Goal: Communication & Community: Answer question/provide support

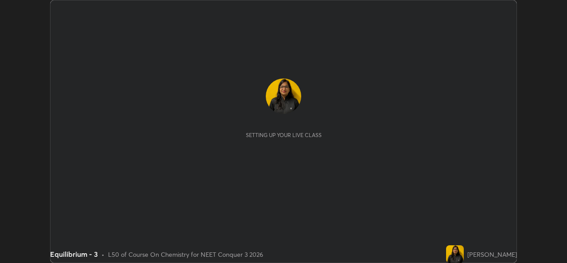
scroll to position [263, 567]
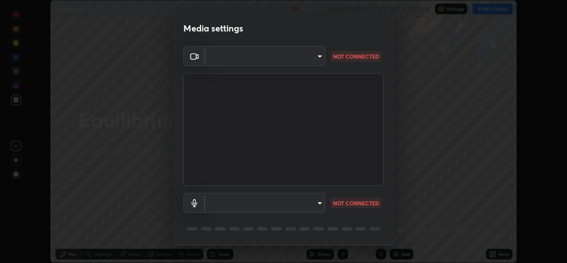
type input "9788daf0cbf52dd0d374ba9f0d4f11576c03820bc15fcf9a4a11f890b69d92bf"
type input "345f5d8304a1ab30e3d14ed5696ced08ebab0189725ef91838db04cd8f5619d4"
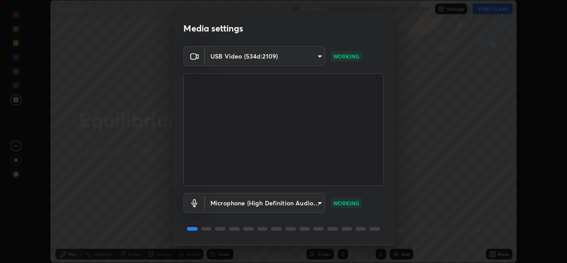
scroll to position [28, 0]
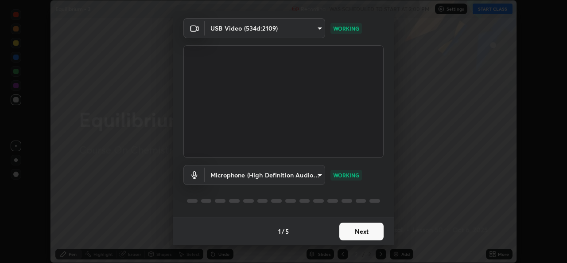
click at [357, 233] on button "Next" at bounding box center [361, 231] width 44 height 18
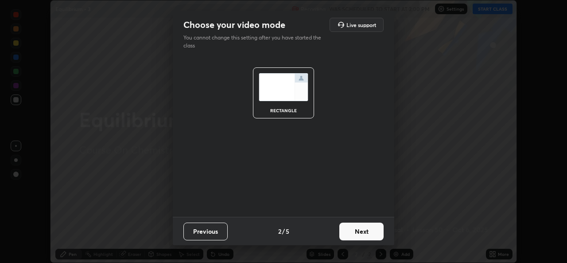
click at [357, 236] on button "Next" at bounding box center [361, 231] width 44 height 18
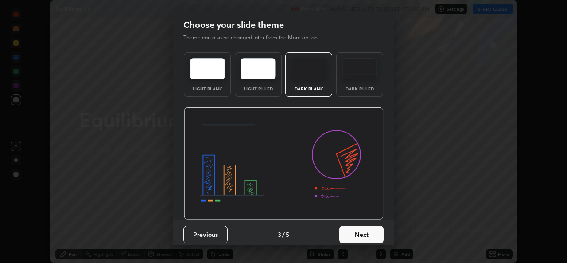
click at [365, 236] on button "Next" at bounding box center [361, 234] width 44 height 18
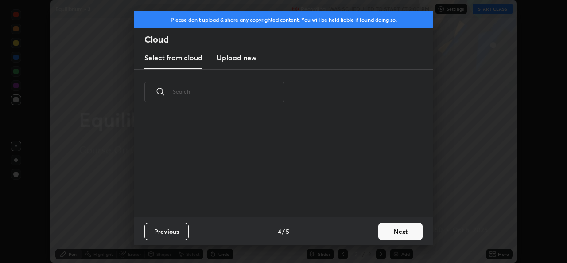
click at [371, 233] on div "Previous 4 / 5 Next" at bounding box center [283, 231] width 299 height 28
click at [389, 232] on button "Next" at bounding box center [400, 231] width 44 height 18
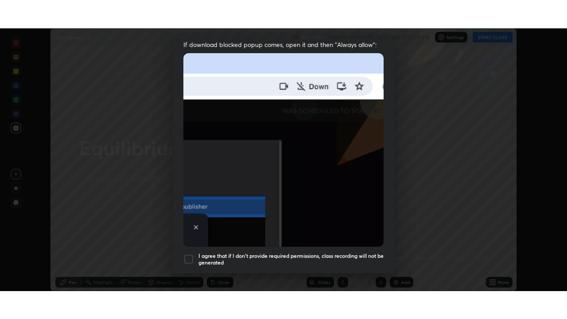
scroll to position [209, 0]
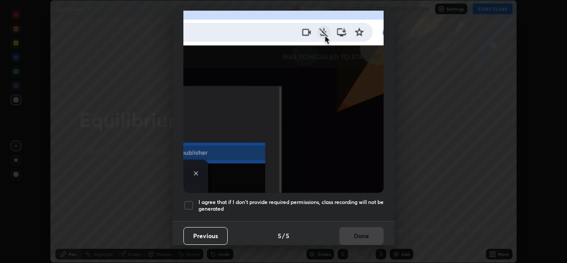
click at [193, 200] on div at bounding box center [188, 205] width 11 height 11
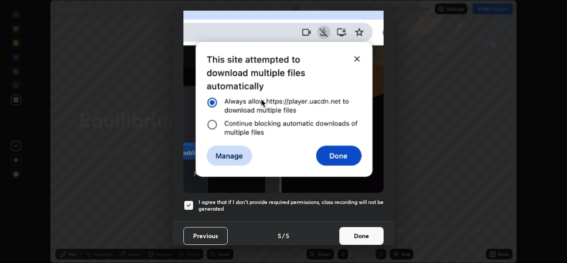
click at [356, 232] on button "Done" at bounding box center [361, 236] width 44 height 18
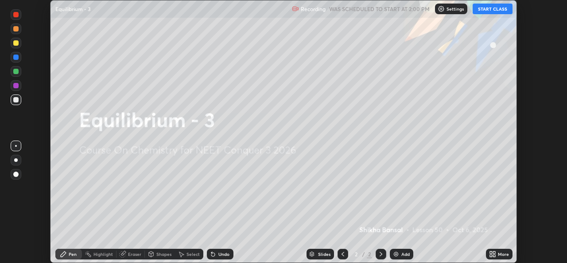
click at [483, 12] on button "START CLASS" at bounding box center [493, 9] width 40 height 11
click at [491, 252] on icon at bounding box center [491, 252] width 2 height 2
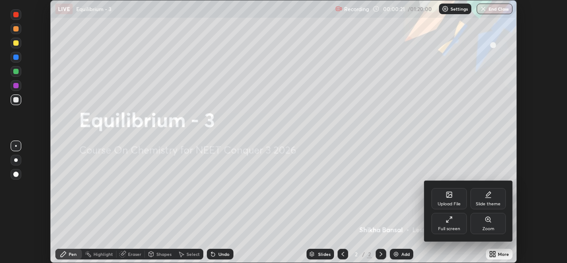
click at [452, 221] on icon at bounding box center [449, 219] width 7 height 7
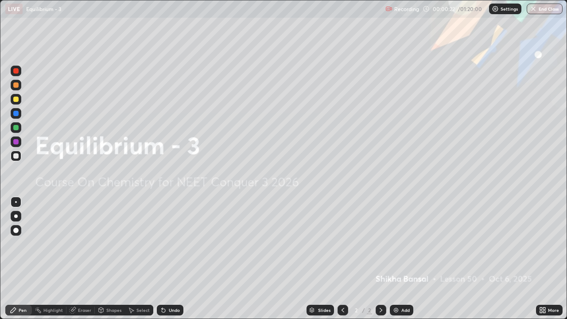
scroll to position [319, 567]
click at [18, 98] on div at bounding box center [15, 99] width 5 height 5
click at [403, 262] on div "Add" at bounding box center [405, 310] width 8 height 4
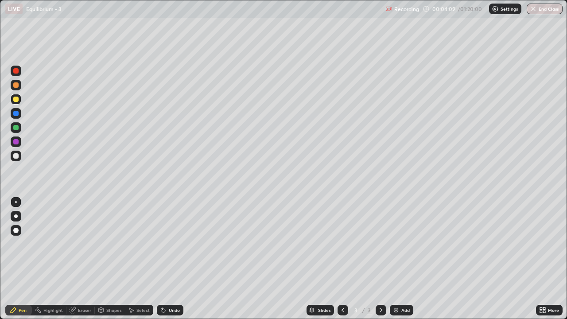
click at [450, 262] on div "Slides 3 / 3 Add" at bounding box center [359, 310] width 353 height 18
click at [454, 262] on div "Slides 3 / 3 Add" at bounding box center [359, 310] width 353 height 18
click at [486, 262] on div "Slides 3 / 3 Add" at bounding box center [359, 310] width 353 height 18
click at [489, 262] on div "Slides 3 / 3 Add" at bounding box center [359, 310] width 353 height 18
click at [15, 158] on div at bounding box center [15, 155] width 5 height 5
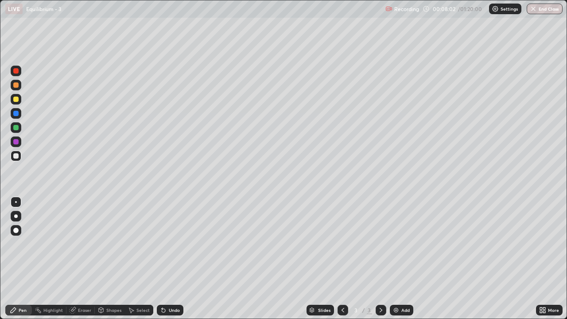
click at [401, 262] on div "Add" at bounding box center [405, 310] width 8 height 4
click at [16, 101] on div at bounding box center [15, 99] width 5 height 5
click at [16, 157] on div at bounding box center [15, 155] width 5 height 5
click at [402, 262] on div "Add" at bounding box center [405, 310] width 8 height 4
click at [16, 99] on div at bounding box center [15, 99] width 5 height 5
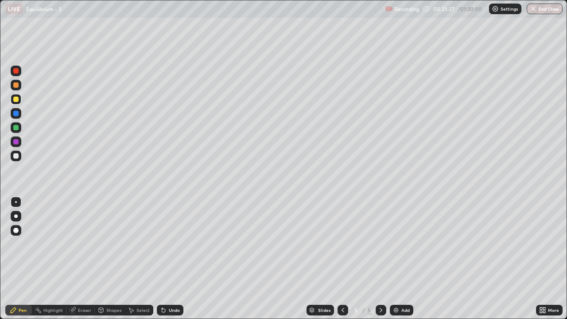
click at [397, 262] on img at bounding box center [395, 310] width 7 height 7
click at [347, 262] on div at bounding box center [343, 310] width 11 height 18
click at [383, 262] on div at bounding box center [381, 310] width 11 height 11
click at [17, 157] on div at bounding box center [15, 155] width 5 height 5
click at [346, 262] on div at bounding box center [343, 310] width 11 height 11
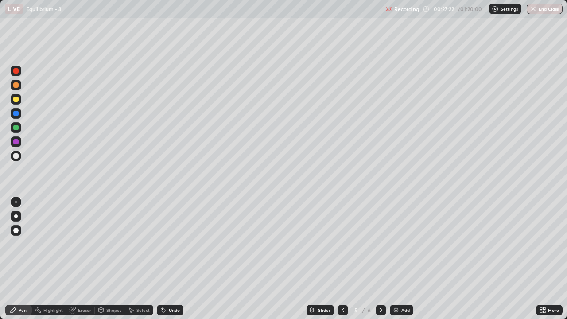
click at [383, 262] on div at bounding box center [381, 310] width 11 height 11
click at [380, 262] on icon at bounding box center [380, 310] width 7 height 7
click at [344, 262] on div at bounding box center [343, 310] width 11 height 11
click at [382, 262] on icon at bounding box center [380, 310] width 7 height 7
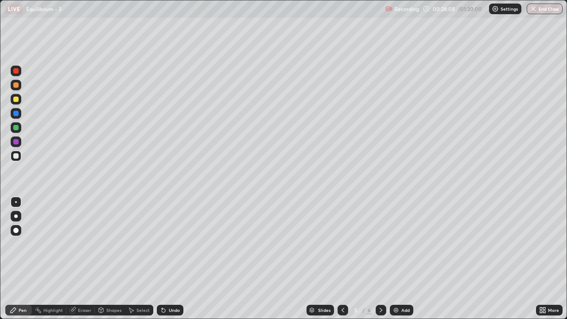
click at [381, 262] on icon at bounding box center [380, 310] width 7 height 7
click at [85, 262] on div "Eraser" at bounding box center [84, 310] width 13 height 4
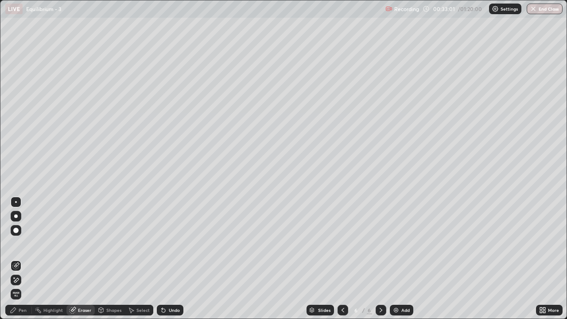
click at [23, 262] on div "Pen" at bounding box center [23, 310] width 8 height 4
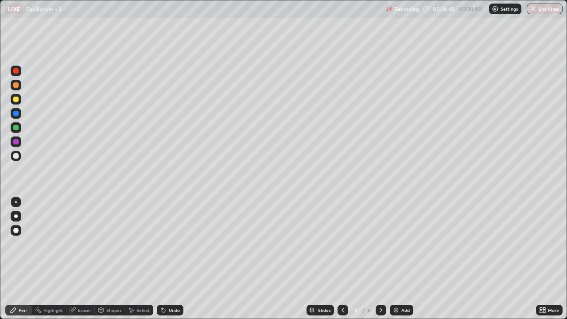
click at [398, 262] on img at bounding box center [395, 310] width 7 height 7
click at [19, 101] on div at bounding box center [16, 99] width 11 height 11
click at [400, 262] on div "Add" at bounding box center [401, 310] width 23 height 11
click at [15, 156] on div at bounding box center [15, 155] width 5 height 5
click at [400, 262] on div "Add" at bounding box center [401, 310] width 23 height 11
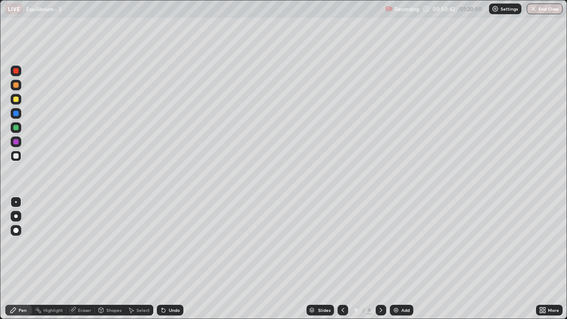
click at [341, 262] on div at bounding box center [343, 310] width 11 height 18
click at [380, 262] on icon at bounding box center [380, 310] width 7 height 7
click at [21, 101] on div at bounding box center [16, 99] width 11 height 11
click at [399, 262] on div "Add" at bounding box center [401, 310] width 23 height 11
click at [19, 157] on div at bounding box center [16, 156] width 11 height 11
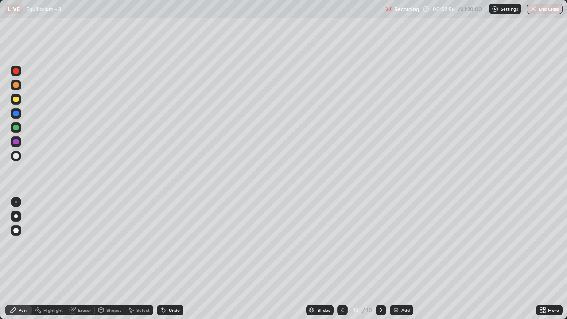
click at [396, 262] on img at bounding box center [395, 310] width 7 height 7
click at [401, 262] on div "Add" at bounding box center [405, 310] width 8 height 4
click at [396, 262] on img at bounding box center [395, 310] width 7 height 7
click at [383, 262] on div at bounding box center [381, 310] width 11 height 11
click at [403, 262] on div "Add" at bounding box center [401, 310] width 23 height 11
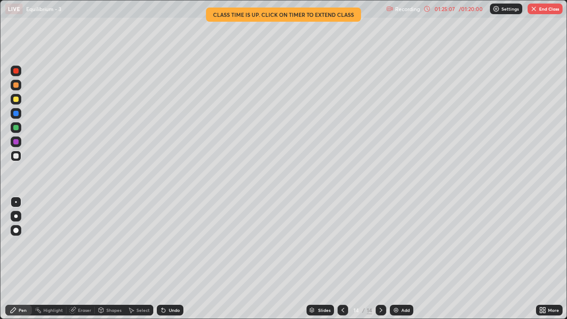
click at [406, 262] on div "Add" at bounding box center [405, 310] width 8 height 4
click at [18, 98] on div at bounding box center [15, 99] width 5 height 5
click at [16, 160] on div at bounding box center [16, 156] width 11 height 11
click at [545, 10] on button "End Class" at bounding box center [545, 9] width 35 height 11
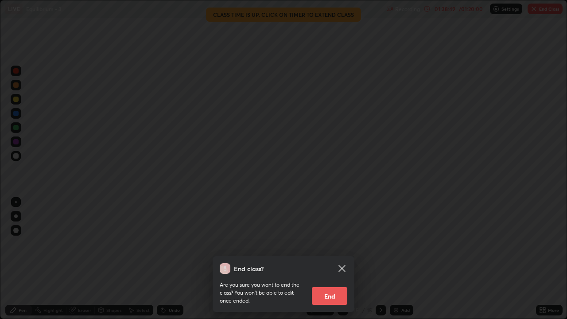
click at [330, 262] on button "End" at bounding box center [329, 296] width 35 height 18
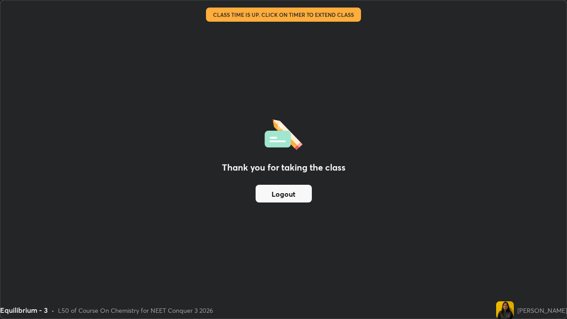
click at [282, 193] on button "Logout" at bounding box center [284, 194] width 56 height 18
click at [282, 186] on button "Logout" at bounding box center [284, 194] width 56 height 18
